Goal: Transaction & Acquisition: Obtain resource

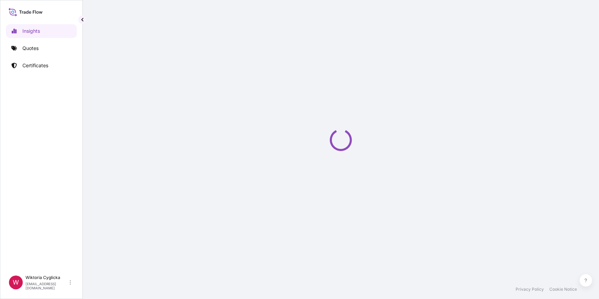
select select "2025"
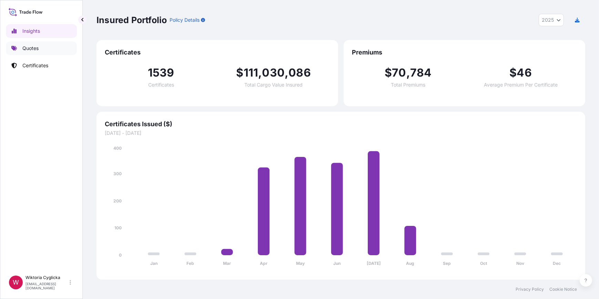
click at [25, 47] on p "Quotes" at bounding box center [30, 48] width 16 height 7
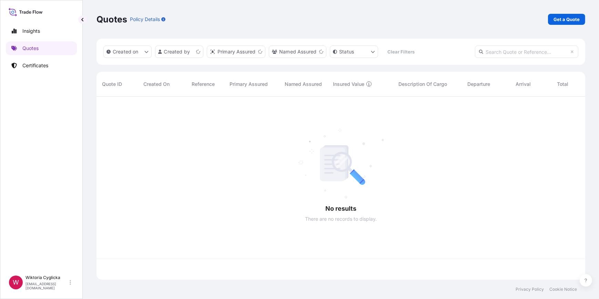
scroll to position [182, 484]
click at [534, 52] on input "text" at bounding box center [526, 52] width 103 height 12
paste input "S02022807"
type input "S02022807"
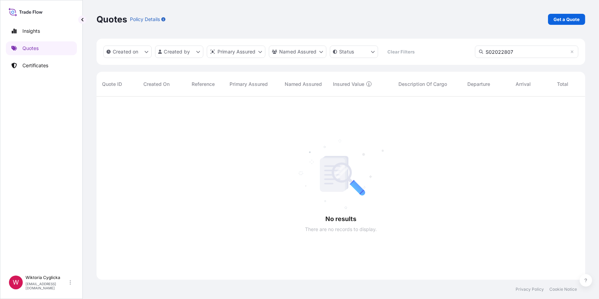
click at [563, 19] on p "Get a Quote" at bounding box center [567, 19] width 26 height 7
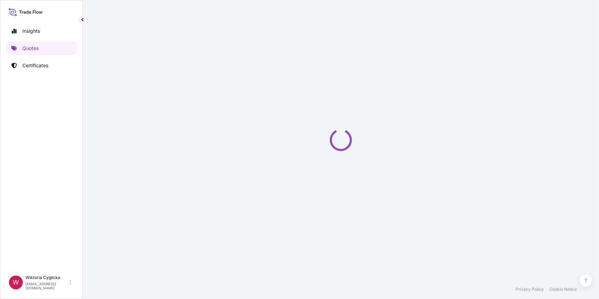
select select "Sea"
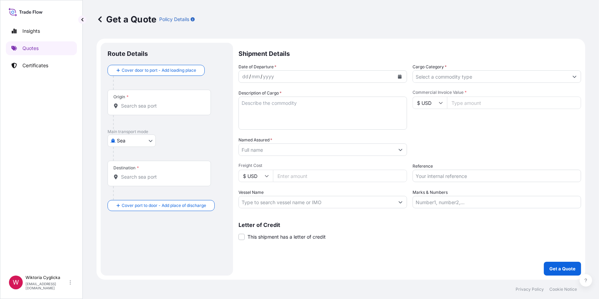
click at [458, 80] on input "Cargo Category *" at bounding box center [490, 76] width 155 height 12
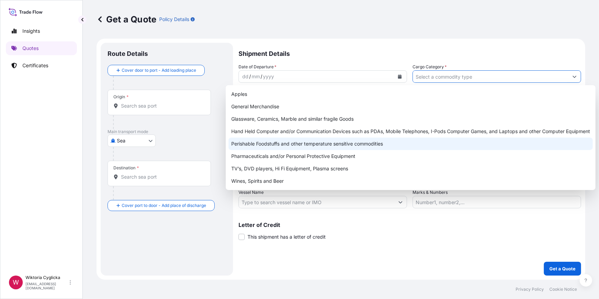
click at [305, 140] on div "Perishable Foodstuffs and other temperature sensitive commodities" at bounding box center [411, 144] width 364 height 12
type input "Perishable Foodstuffs and other temperature sensitive commodities"
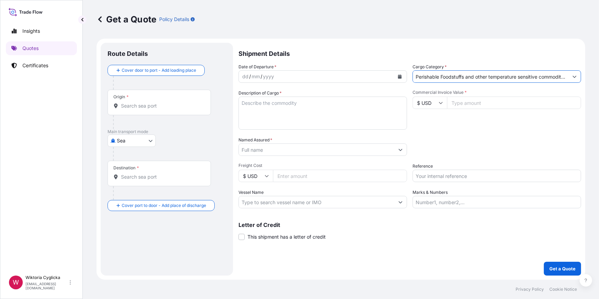
click at [432, 181] on input "Reference" at bounding box center [497, 176] width 169 height 12
paste input "S02022807"
type input "S02022807"
click at [436, 133] on div "Date of Departure * dd / mm / yyyy Cargo Category * Perishable Foodstuffs and o…" at bounding box center [410, 135] width 343 height 145
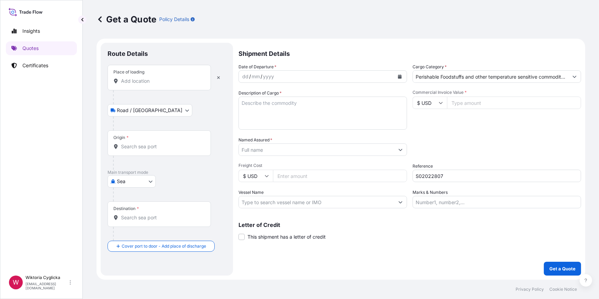
click at [136, 221] on div "Destination *" at bounding box center [159, 214] width 103 height 26
click at [136, 221] on input "Destination *" at bounding box center [161, 217] width 81 height 7
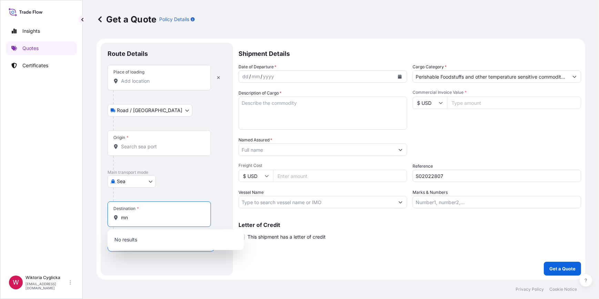
type input "m"
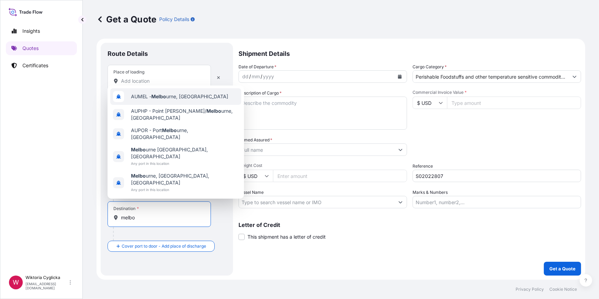
click at [184, 105] on div "AUMEL - Melbo urne, [GEOGRAPHIC_DATA]" at bounding box center [175, 96] width 131 height 17
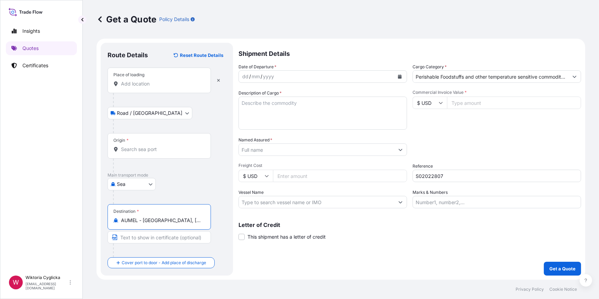
type input "AUMEL - [GEOGRAPHIC_DATA], [GEOGRAPHIC_DATA]"
click at [159, 86] on input "Place of loading" at bounding box center [161, 83] width 81 height 7
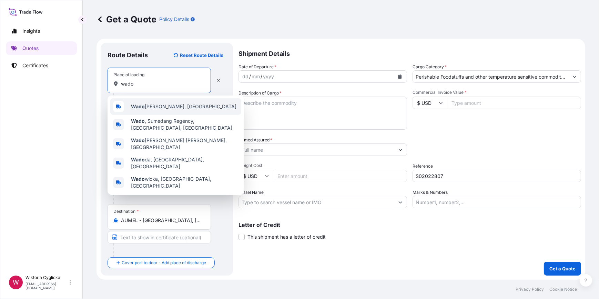
click at [148, 106] on span "Wado [PERSON_NAME], [GEOGRAPHIC_DATA]" at bounding box center [183, 106] width 105 height 7
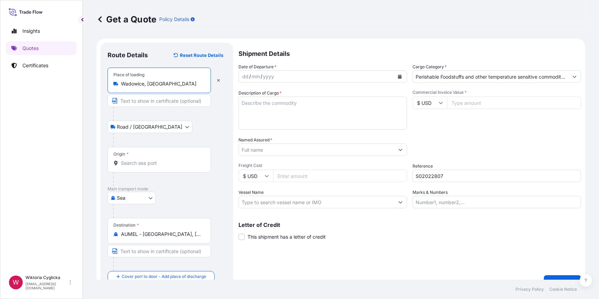
type input "Wadowice, [GEOGRAPHIC_DATA]"
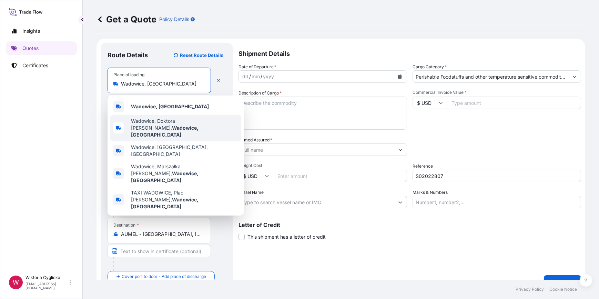
click at [198, 112] on div "Wadowice, [GEOGRAPHIC_DATA]" at bounding box center [175, 106] width 131 height 17
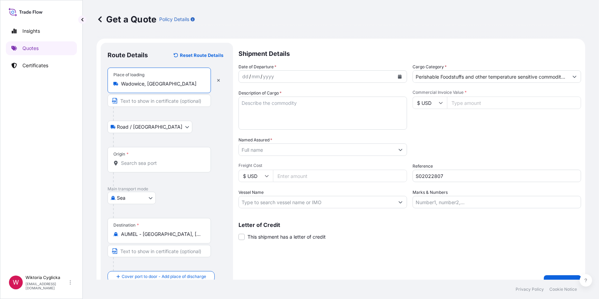
click at [398, 79] on button "Calendar" at bounding box center [399, 76] width 11 height 11
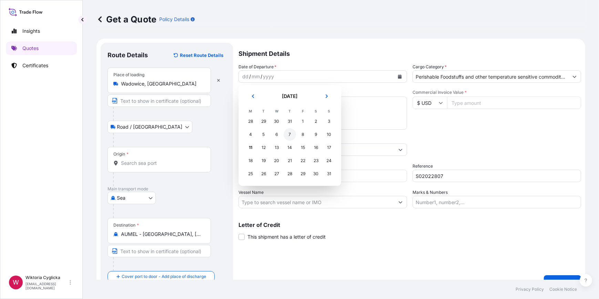
click at [290, 137] on div "7" at bounding box center [290, 134] width 12 height 12
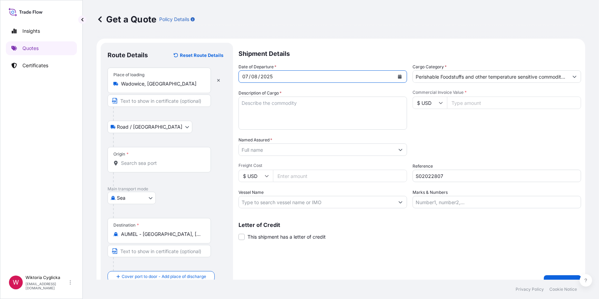
click at [281, 108] on textarea "Description of Cargo *" at bounding box center [323, 113] width 169 height 33
click at [494, 110] on div "Commercial Invoice Value * $ USD" at bounding box center [497, 110] width 169 height 40
click at [468, 106] on input "Commercial Invoice Value *" at bounding box center [514, 103] width 134 height 12
type input "114760.80"
click at [473, 122] on div "Commercial Invoice Value * $ USD 114760.80" at bounding box center [497, 110] width 169 height 40
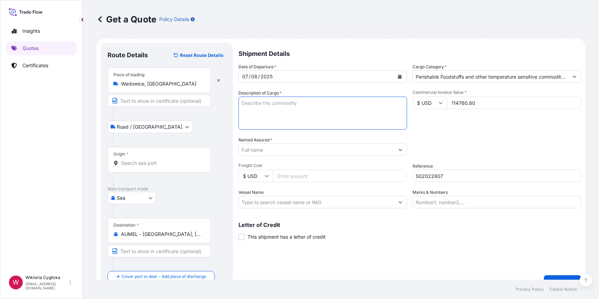
click at [301, 122] on textarea "Description of Cargo *" at bounding box center [323, 113] width 169 height 33
click at [295, 120] on textarea "Description of Cargo *" at bounding box center [323, 113] width 169 height 33
paste textarea "SUGAR COATED MILK CHOCOLATE CANDY BEANS - 7 COLOURS NET WEIGHT: 14490 KG HS COD…"
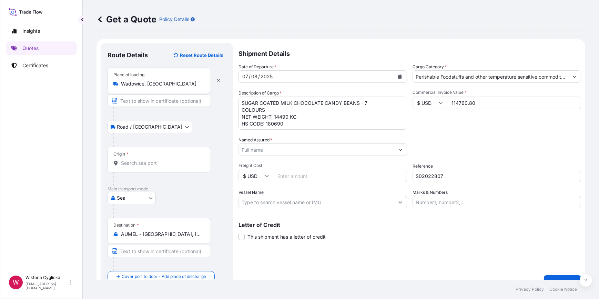
click at [240, 102] on textarea "SUGAR COATED MILK CHOCOLATE CANDY BEANS - 7 COLOURS NET WEIGHT: 14490 KG HS COD…" at bounding box center [323, 113] width 169 height 33
paste textarea "AMCU9305277"
click at [292, 122] on textarea "AMCU9305277 SUGAR COATED MILK CHOCOLATE CANDY BEANS - 7 COLOURS NET WEIGHT: 144…" at bounding box center [323, 113] width 169 height 33
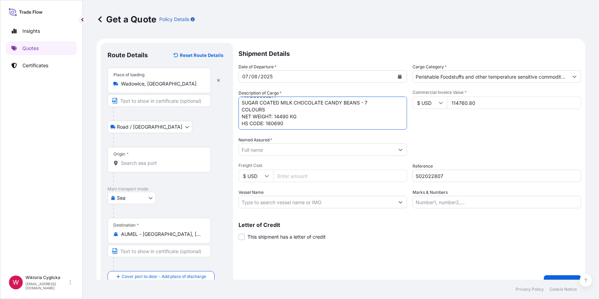
scroll to position [11, 0]
click at [295, 125] on textarea "AMCU9305277 SUGAR COATED MILK CHOCOLATE CANDY BEANS - 7 COLOURS NET WEIGHT: 144…" at bounding box center [323, 113] width 169 height 33
paste textarea "15500.000"
type textarea "AMCU9305277 SUGAR COATED MILK CHOCOLATE CANDY BEANS - 7 COLOURS NET WEIGHT: 144…"
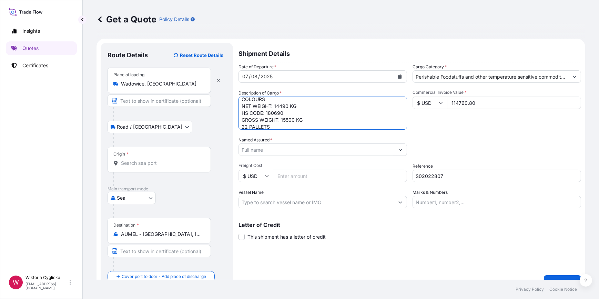
click at [441, 139] on div "Packing Category Type to search a container mode Please select a primary mode o…" at bounding box center [497, 146] width 169 height 19
click at [134, 164] on input "Origin *" at bounding box center [161, 163] width 81 height 7
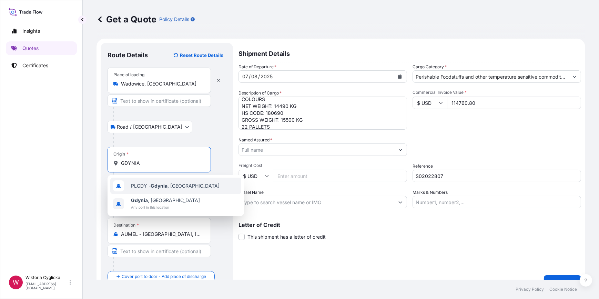
click at [145, 186] on span "PLGDY - [GEOGRAPHIC_DATA] , [GEOGRAPHIC_DATA]" at bounding box center [175, 185] width 89 height 7
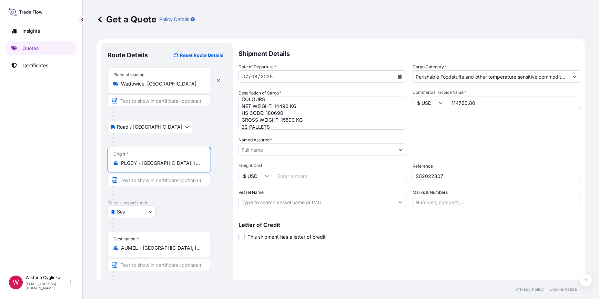
type input "PLGDY - [GEOGRAPHIC_DATA], [GEOGRAPHIC_DATA]"
click at [265, 148] on input "Named Assured *" at bounding box center [316, 149] width 155 height 12
paste input "MONDELEZ AUSTRALIA PTY LIMITED"
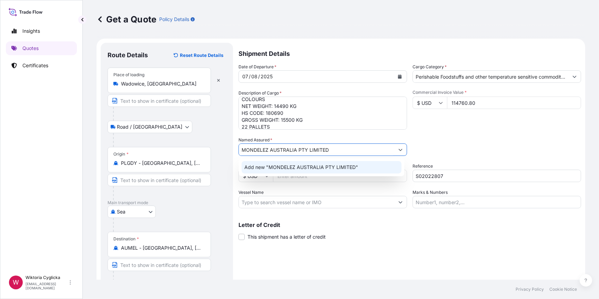
click at [277, 168] on span "Add new "MONDELEZ AUSTRALIA PTY LIMITED"" at bounding box center [301, 167] width 114 height 7
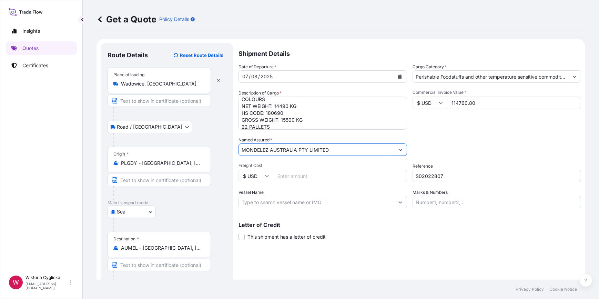
type input "MONDELEZ AUSTRALIA PTY LIMITED"
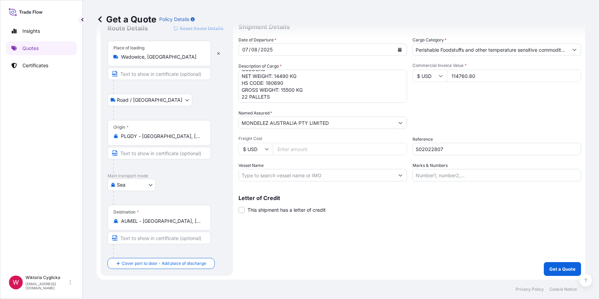
scroll to position [21, 0]
click at [554, 266] on p "Get a Quote" at bounding box center [562, 268] width 26 height 7
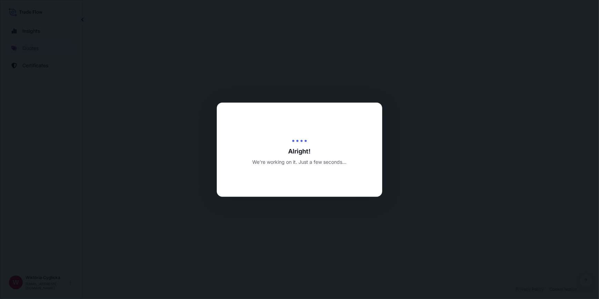
select select "Road / [GEOGRAPHIC_DATA]"
select select "Sea"
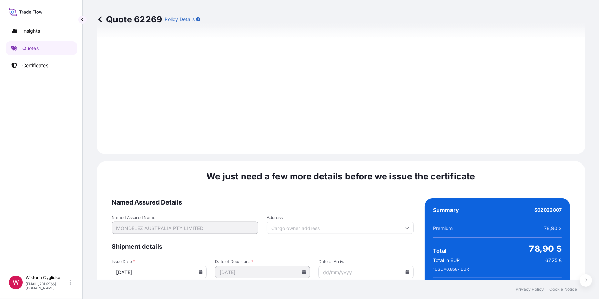
scroll to position [861, 0]
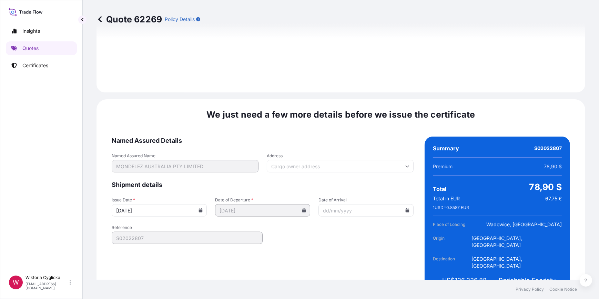
click at [201, 208] on icon at bounding box center [201, 210] width 4 height 4
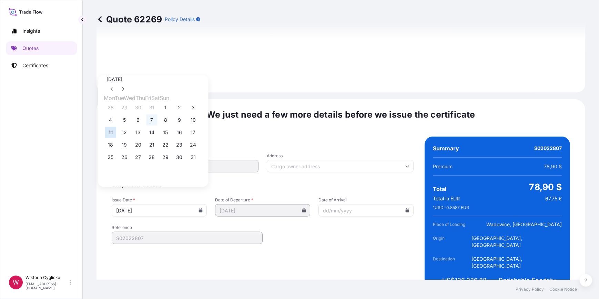
click at [155, 120] on button "7" at bounding box center [152, 119] width 11 height 11
type input "[DATE]"
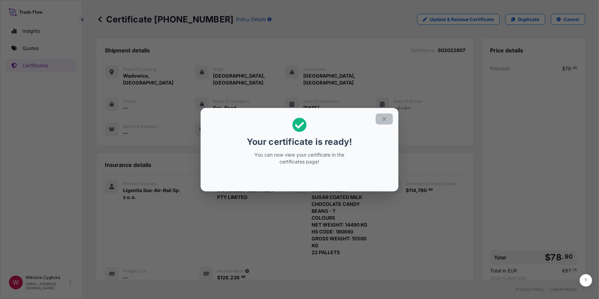
click at [383, 116] on icon "button" at bounding box center [384, 119] width 6 height 6
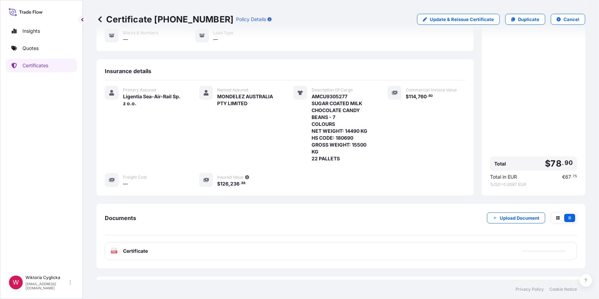
scroll to position [105, 0]
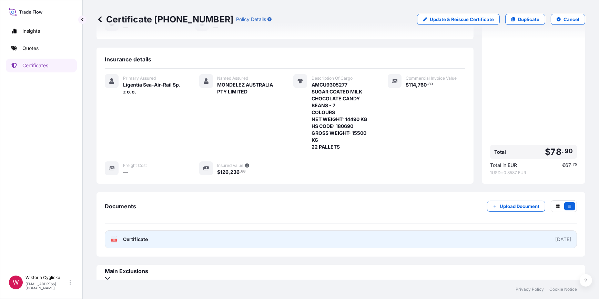
click at [373, 234] on link "PDF Certificate [DATE]" at bounding box center [341, 239] width 472 height 18
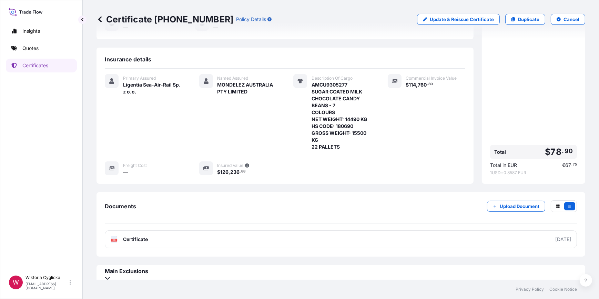
click at [391, 37] on div "Certificate [PHONE_NUMBER] Policy Details Update & Reissue Certificate Duplicat…" at bounding box center [341, 19] width 489 height 39
